Goal: Transaction & Acquisition: Purchase product/service

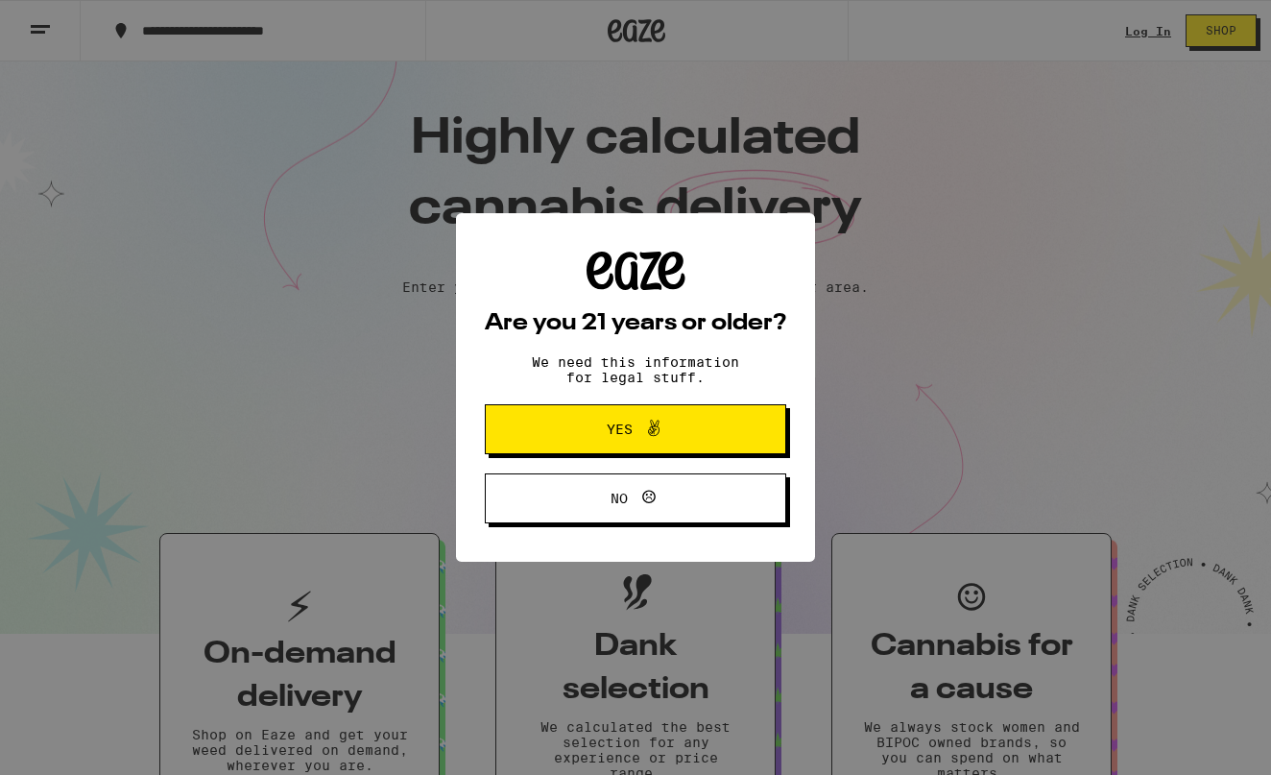
click at [638, 441] on span at bounding box center [649, 429] width 33 height 25
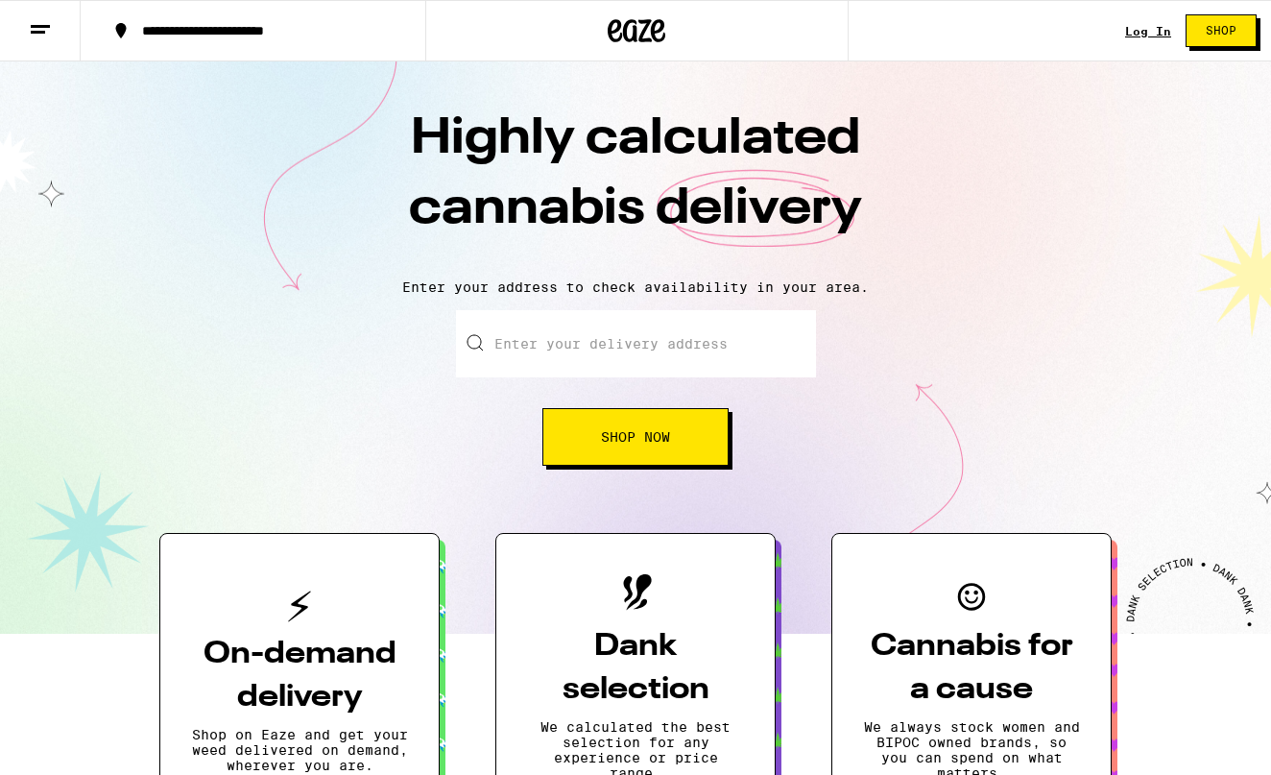
click at [1241, 29] on button "Shop" at bounding box center [1221, 30] width 71 height 33
